Goal: Task Accomplishment & Management: Manage account settings

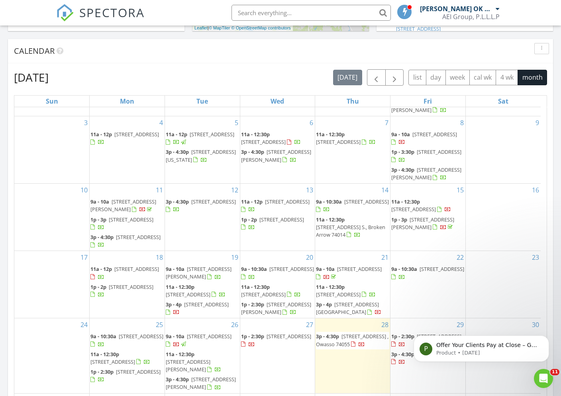
scroll to position [89, 0]
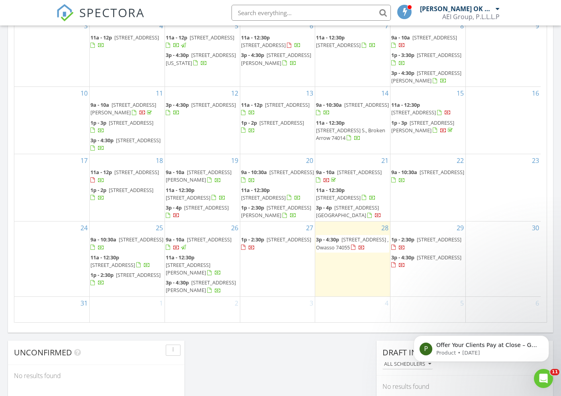
click at [283, 243] on span "1p - 2:30p 3765 E. 81st Pl., Tulsa 74137" at bounding box center [277, 244] width 73 height 16
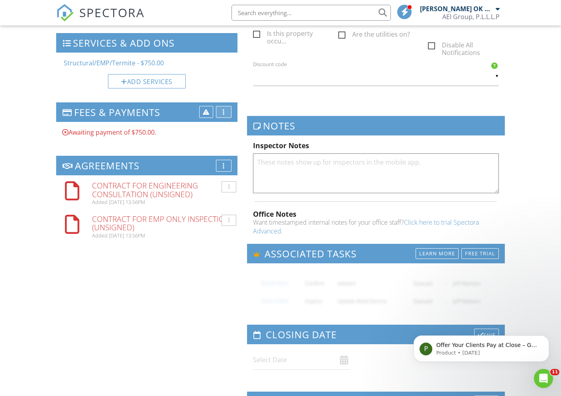
click at [226, 106] on div "More" at bounding box center [224, 112] width 16 height 12
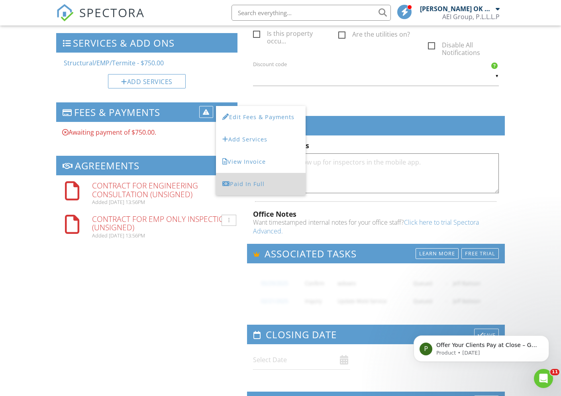
click at [259, 179] on div "Paid In Full" at bounding box center [260, 184] width 77 height 10
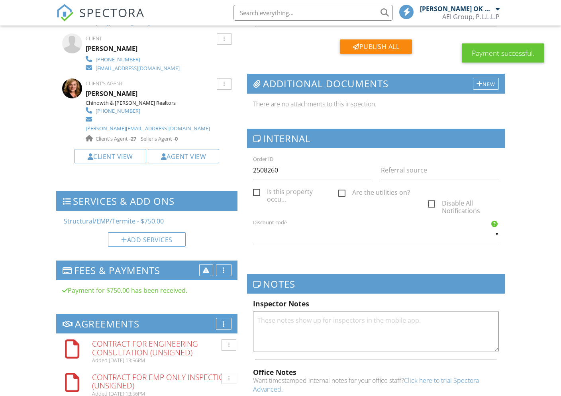
scroll to position [299, 0]
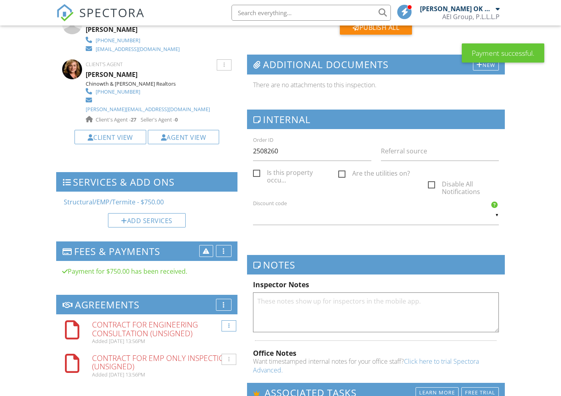
click at [227, 320] on div at bounding box center [228, 325] width 15 height 11
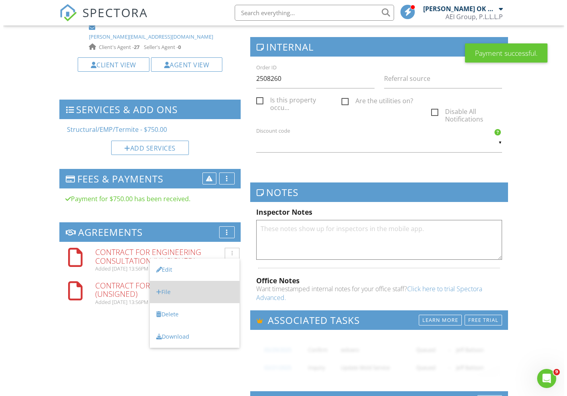
scroll to position [0, 0]
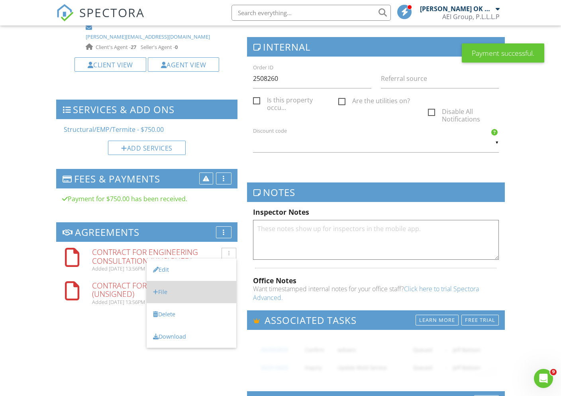
click at [179, 283] on li "File" at bounding box center [192, 292] width 90 height 22
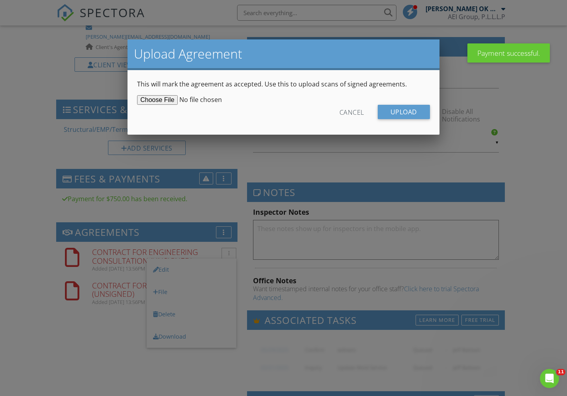
click at [163, 98] on input "file" at bounding box center [198, 100] width 122 height 10
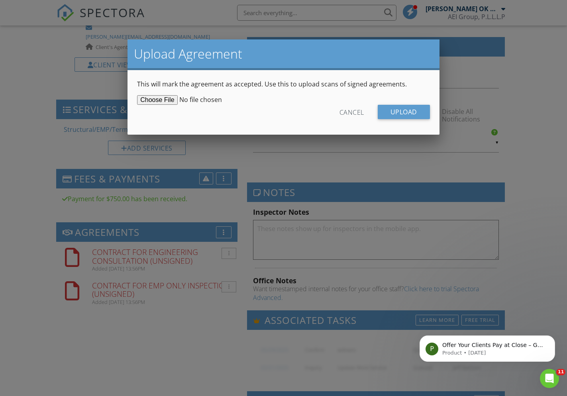
type input "C:\fakepath\Signed Structural Agreement.pdf"
click at [396, 114] on input "Upload" at bounding box center [403, 112] width 52 height 14
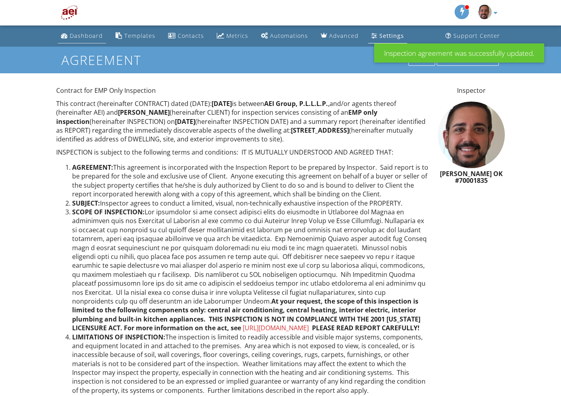
click at [93, 35] on div "Dashboard" at bounding box center [86, 36] width 33 height 8
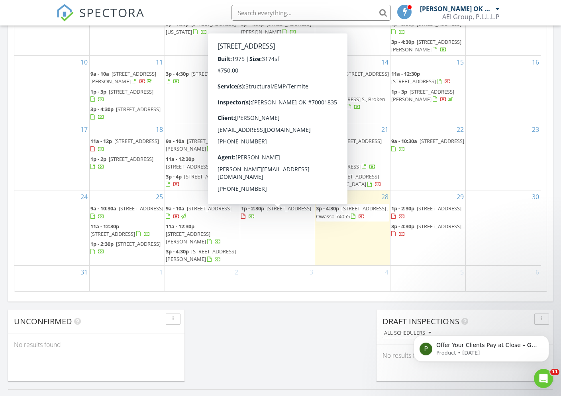
click at [274, 212] on span "[STREET_ADDRESS]" at bounding box center [288, 208] width 45 height 7
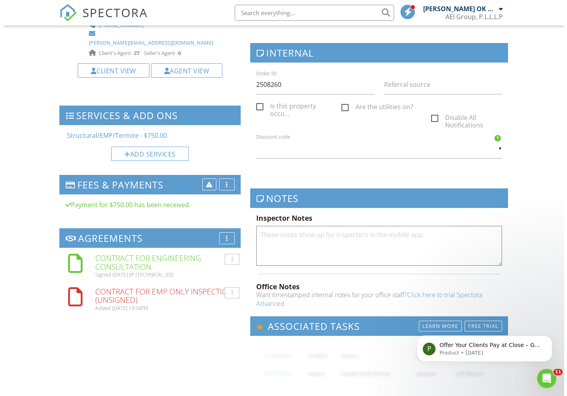
scroll to position [387, 0]
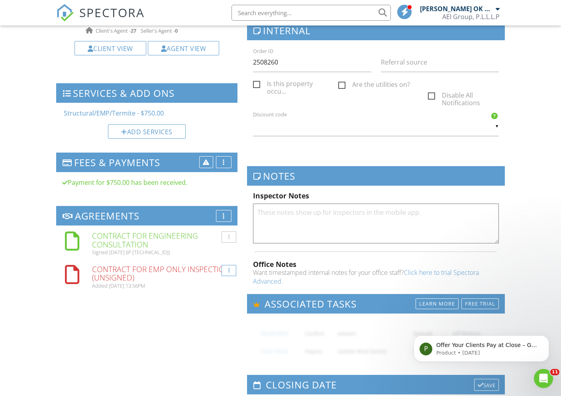
click at [226, 265] on div at bounding box center [228, 270] width 15 height 11
click at [187, 298] on li "File" at bounding box center [192, 309] width 90 height 22
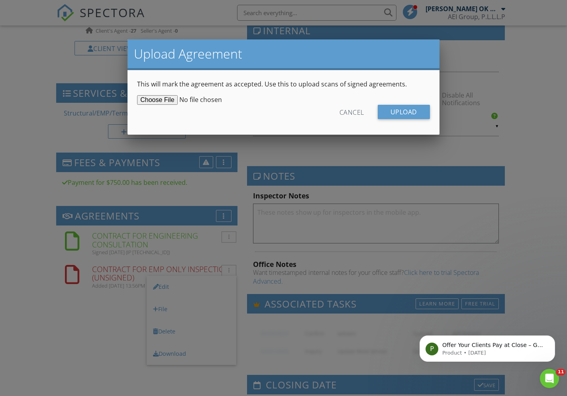
click at [157, 100] on input "file" at bounding box center [198, 100] width 122 height 10
type input "C:\fakepath\Signed EMP Agreement.pdf"
click at [412, 116] on input "Upload" at bounding box center [403, 112] width 52 height 14
